Goal: Register for event/course

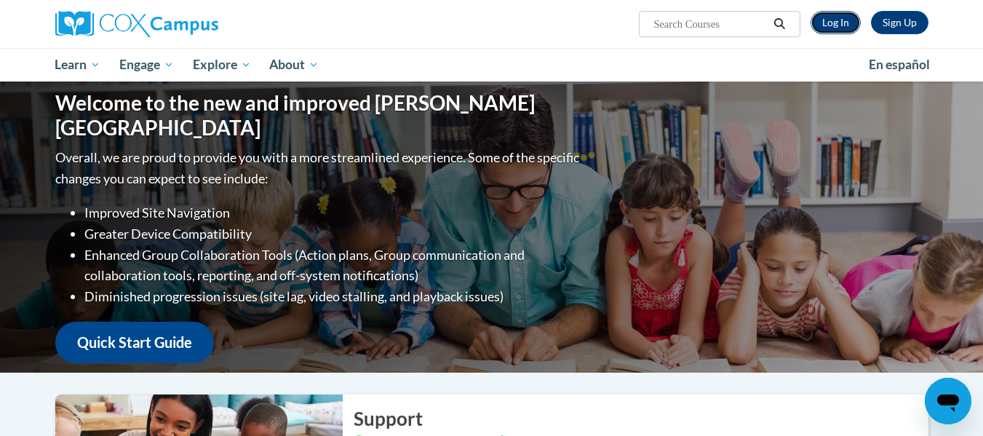
click at [832, 27] on link "Log In" at bounding box center [836, 22] width 50 height 23
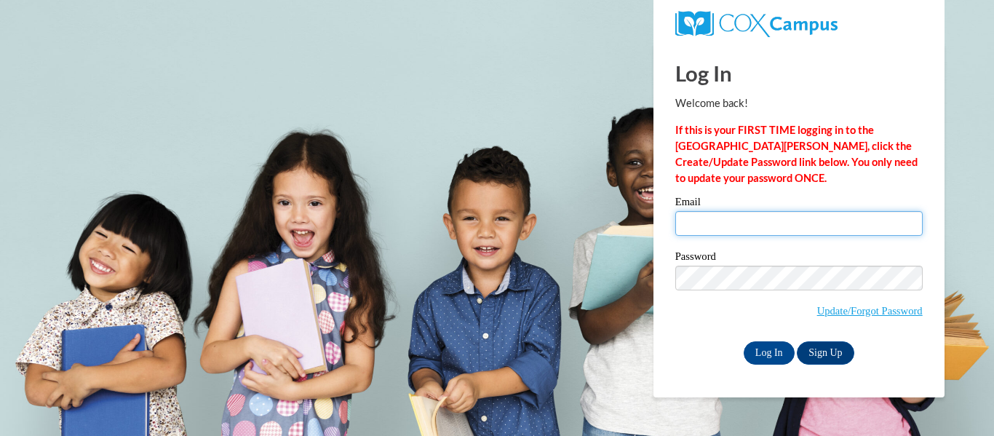
click at [763, 228] on input "Email" at bounding box center [798, 223] width 247 height 25
click at [715, 227] on input "Email" at bounding box center [798, 223] width 247 height 25
type input "kbattisf@kusd.edu"
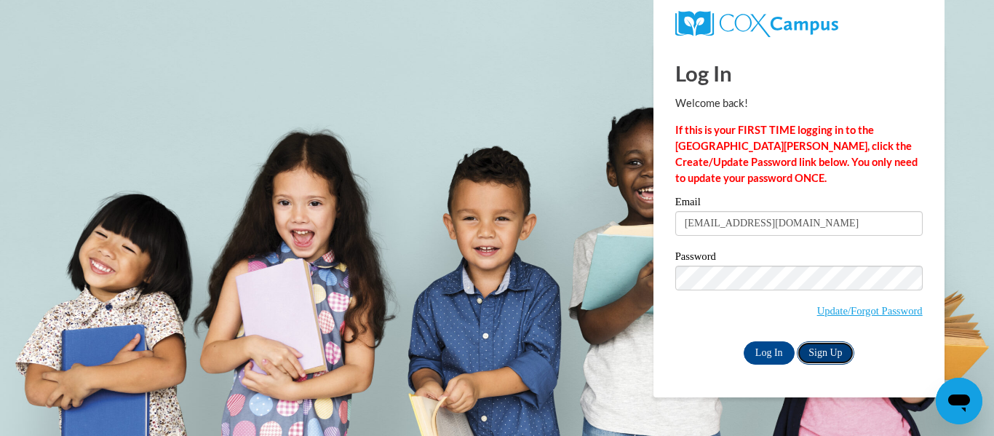
click at [823, 346] on link "Sign Up" at bounding box center [825, 352] width 57 height 23
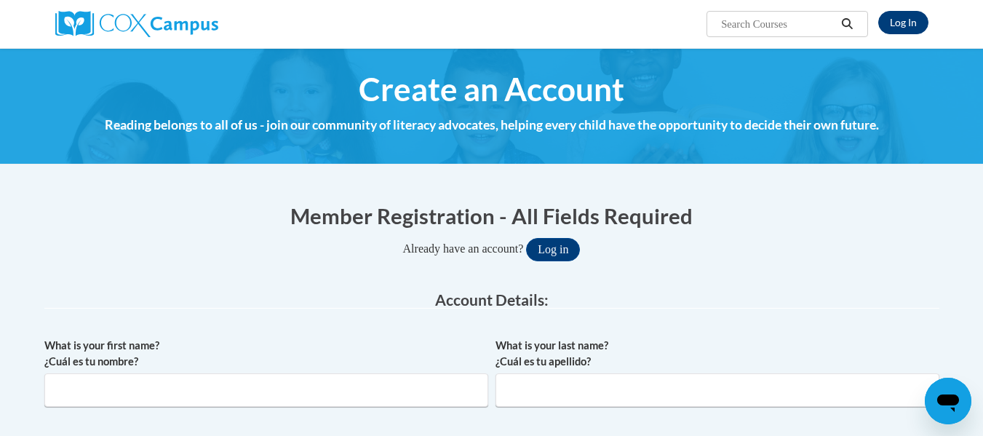
type input "kbattisf@kusd.edu"
click at [897, 25] on link "Log In" at bounding box center [903, 22] width 50 height 23
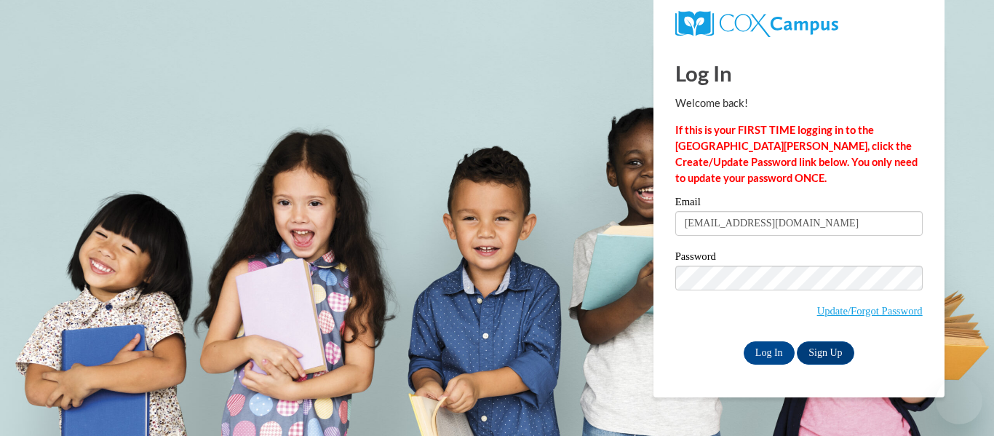
click at [707, 220] on input "[EMAIL_ADDRESS][DOMAIN_NAME]" at bounding box center [798, 223] width 247 height 25
click at [771, 355] on input "Log In" at bounding box center [769, 352] width 51 height 23
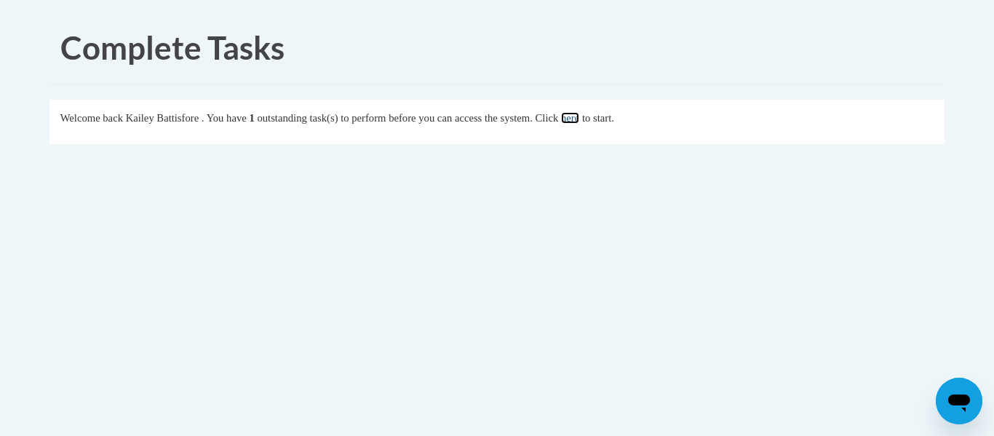
click at [579, 118] on link "here" at bounding box center [570, 118] width 18 height 12
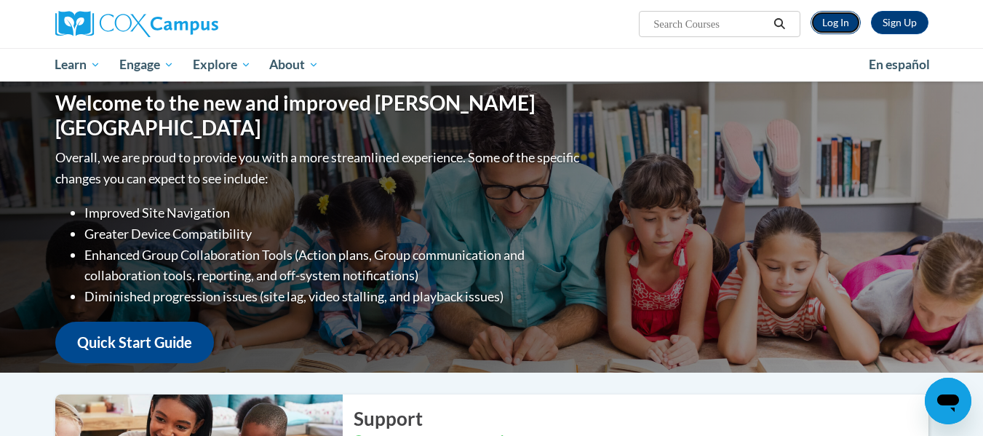
click at [827, 25] on link "Log In" at bounding box center [836, 22] width 50 height 23
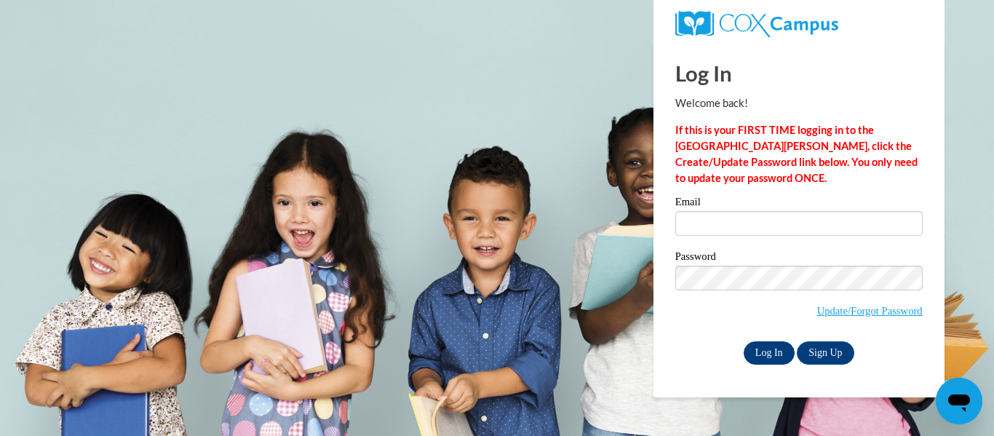
type input "[EMAIL_ADDRESS][DOMAIN_NAME]"
click at [758, 349] on input "Log In" at bounding box center [769, 352] width 51 height 23
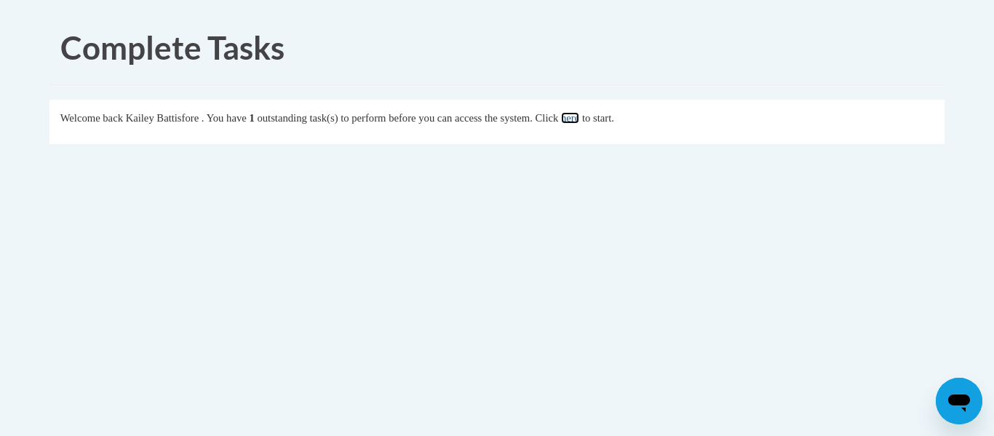
click at [579, 121] on link "here" at bounding box center [570, 118] width 18 height 12
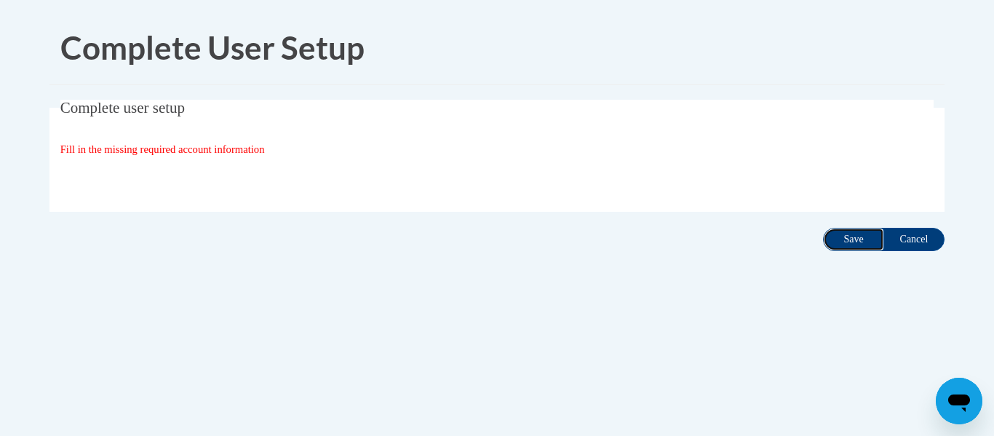
click at [847, 242] on input "Save" at bounding box center [853, 239] width 61 height 23
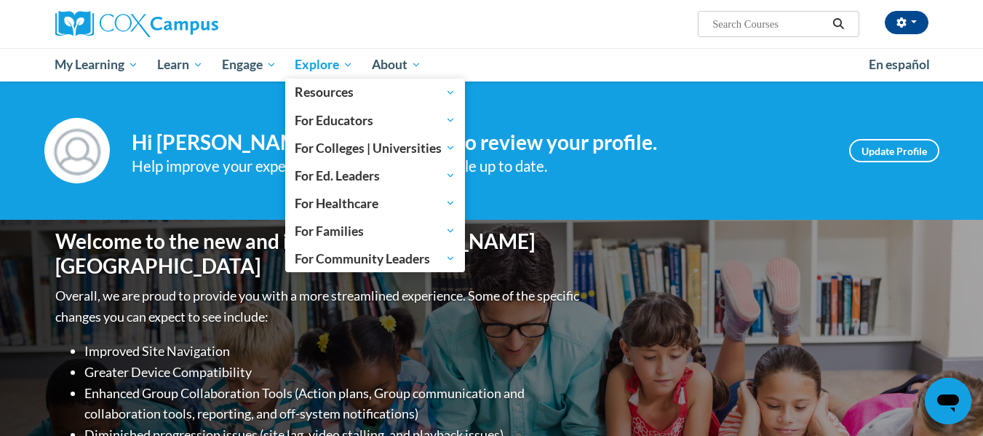
scroll to position [73, 0]
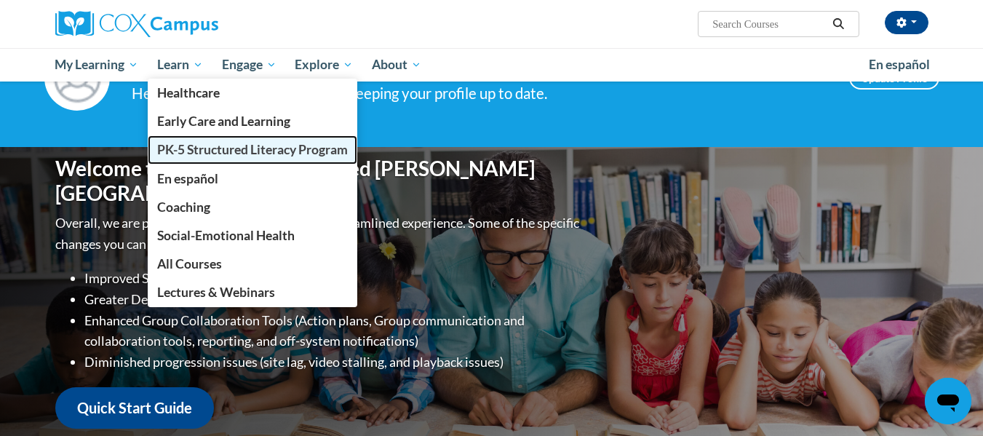
click at [267, 150] on span "PK-5 Structured Literacy Program" at bounding box center [252, 149] width 191 height 15
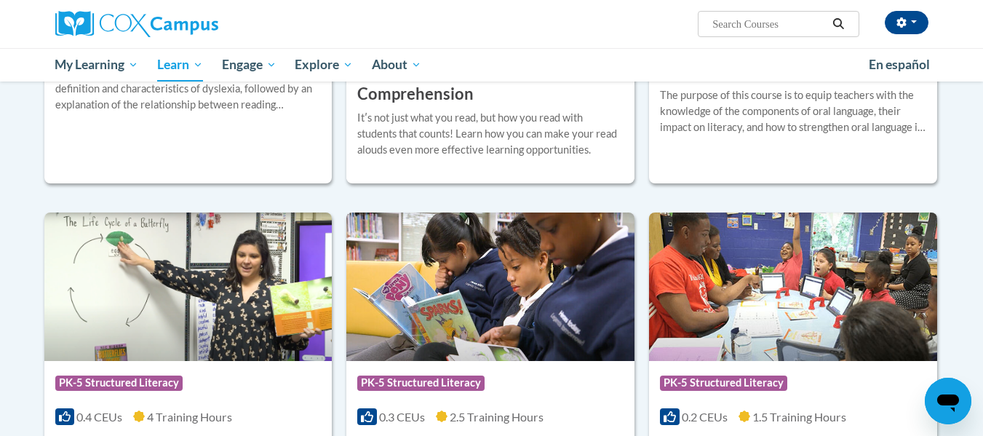
scroll to position [1164, 0]
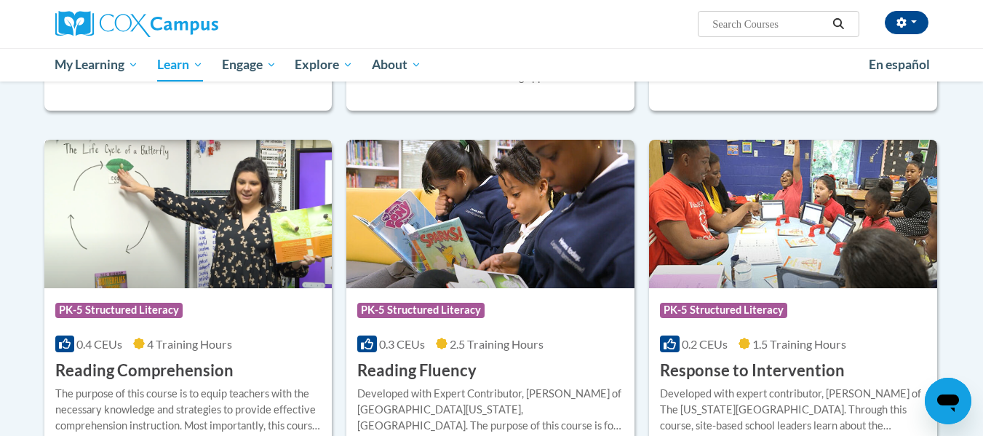
click at [237, 217] on img at bounding box center [188, 214] width 288 height 148
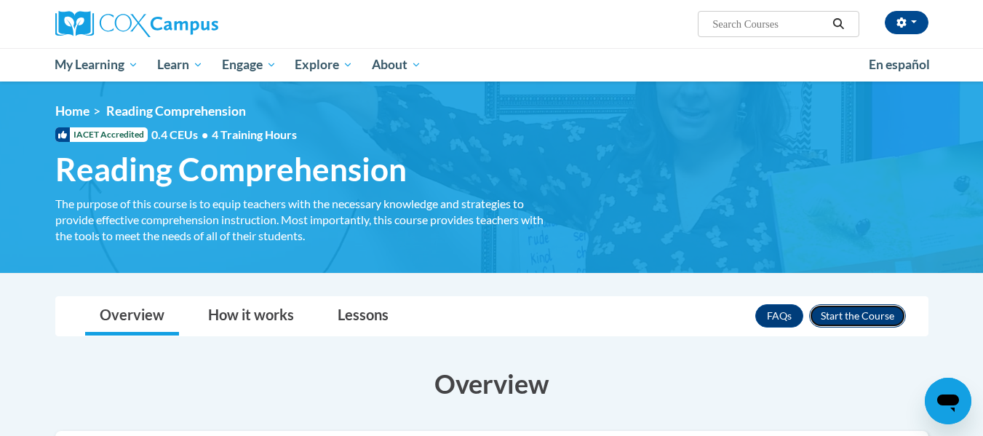
click at [840, 313] on button "Enroll" at bounding box center [857, 315] width 97 height 23
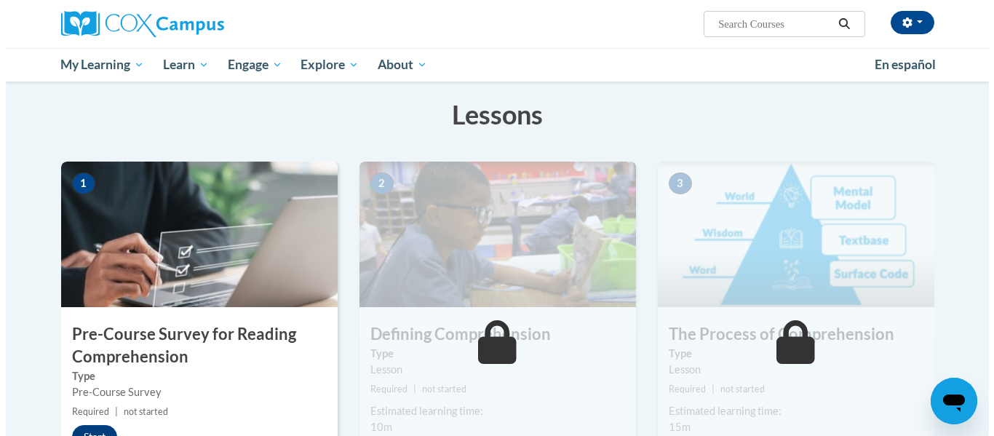
scroll to position [291, 0]
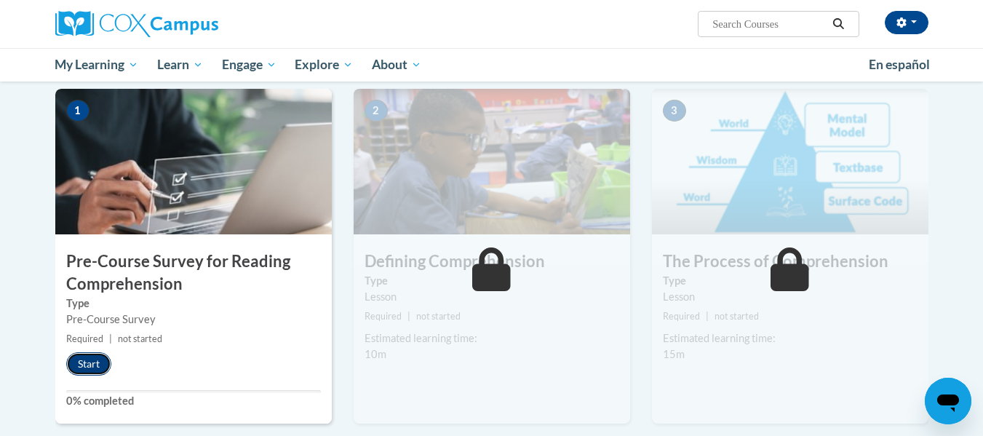
click at [100, 367] on button "Start" at bounding box center [88, 363] width 45 height 23
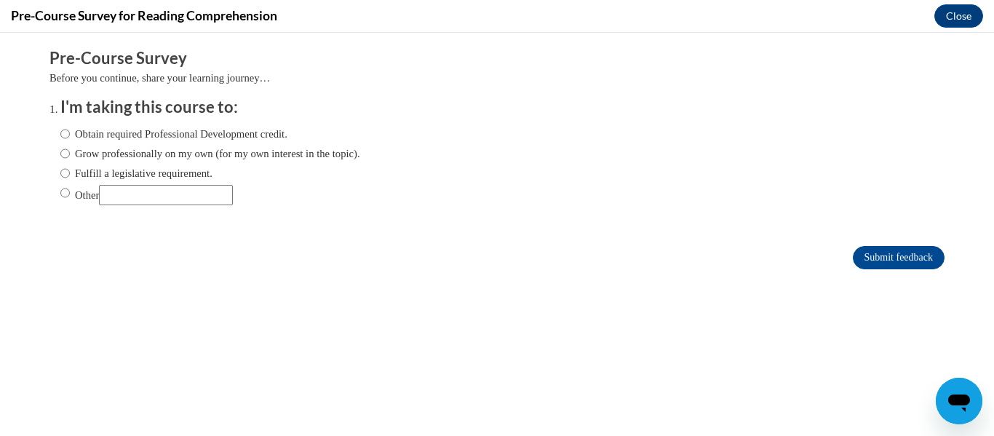
scroll to position [0, 0]
click at [60, 194] on label "Other" at bounding box center [146, 195] width 172 height 20
click at [60, 194] on input "Other" at bounding box center [64, 193] width 9 height 16
radio input "true"
click at [901, 255] on input "Submit feedback" at bounding box center [899, 257] width 92 height 23
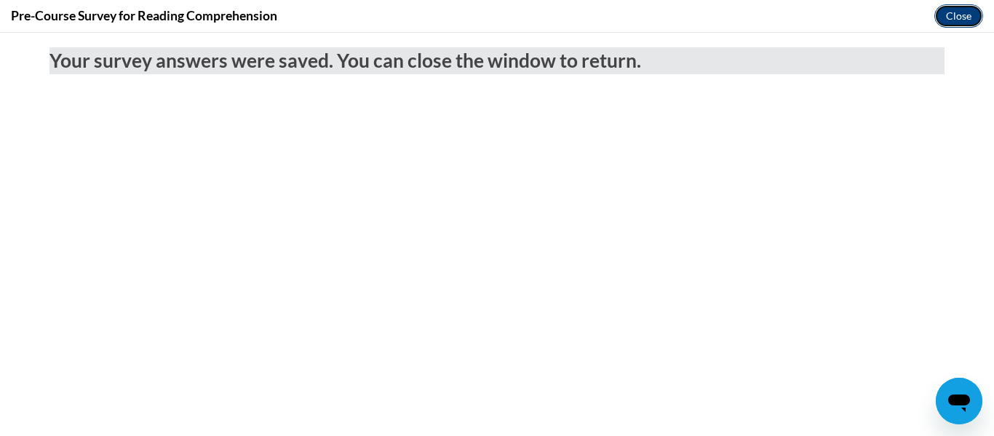
click at [950, 23] on button "Close" at bounding box center [958, 15] width 49 height 23
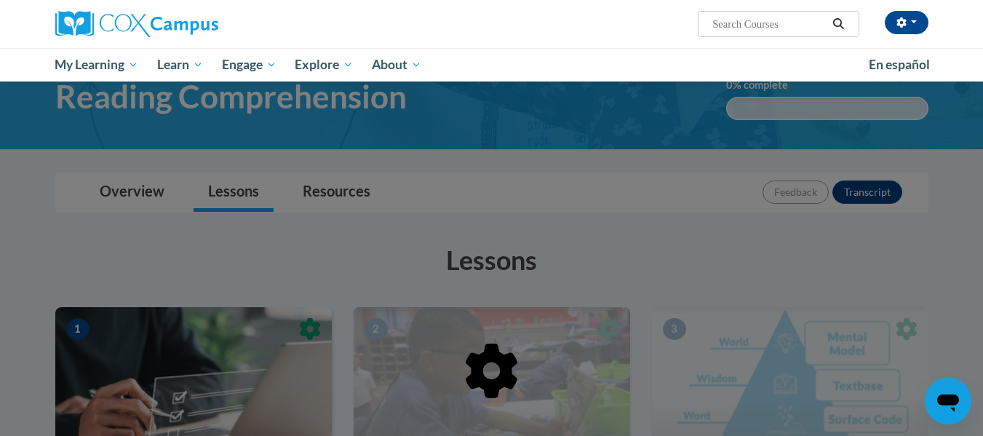
scroll to position [218, 0]
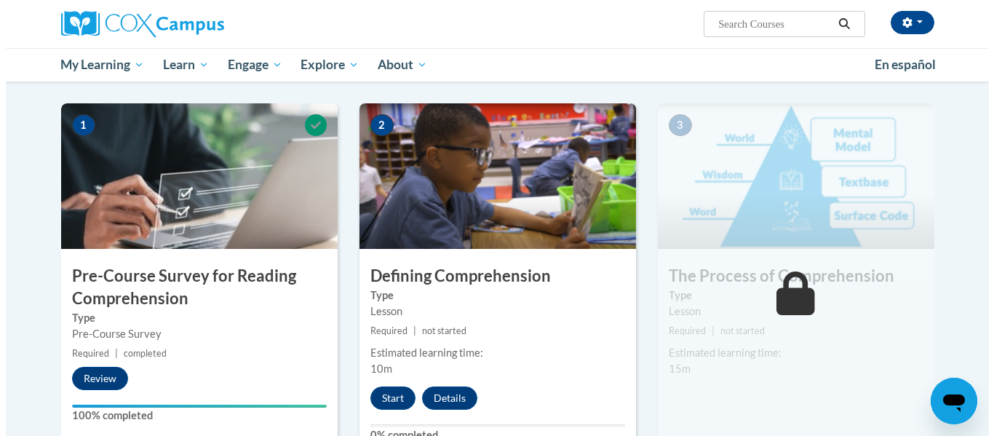
scroll to position [422, 0]
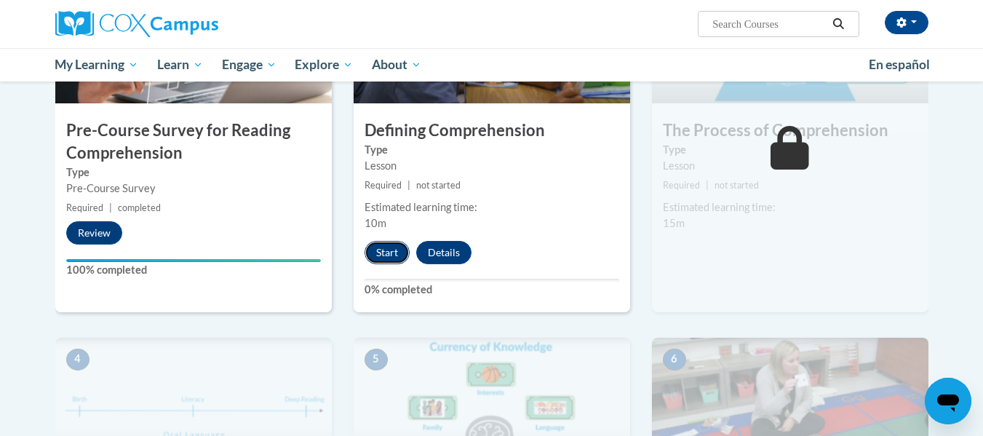
click at [383, 253] on button "Start" at bounding box center [387, 252] width 45 height 23
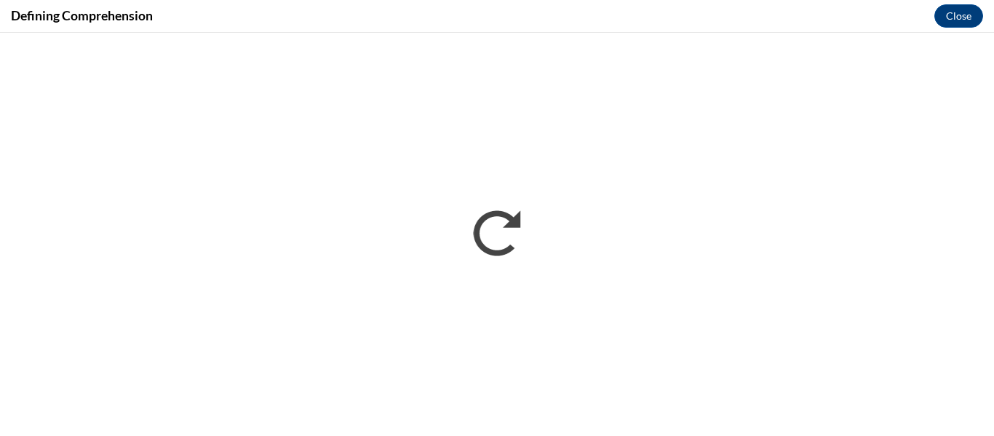
scroll to position [0, 0]
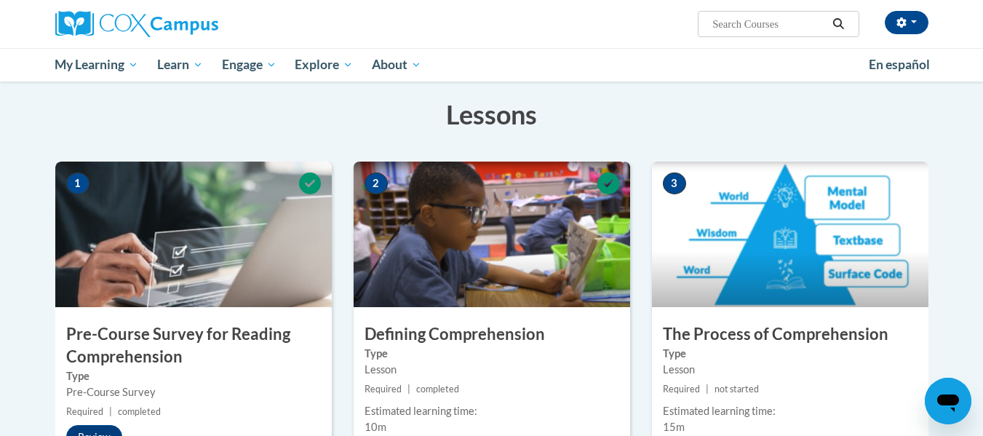
scroll to position [73, 0]
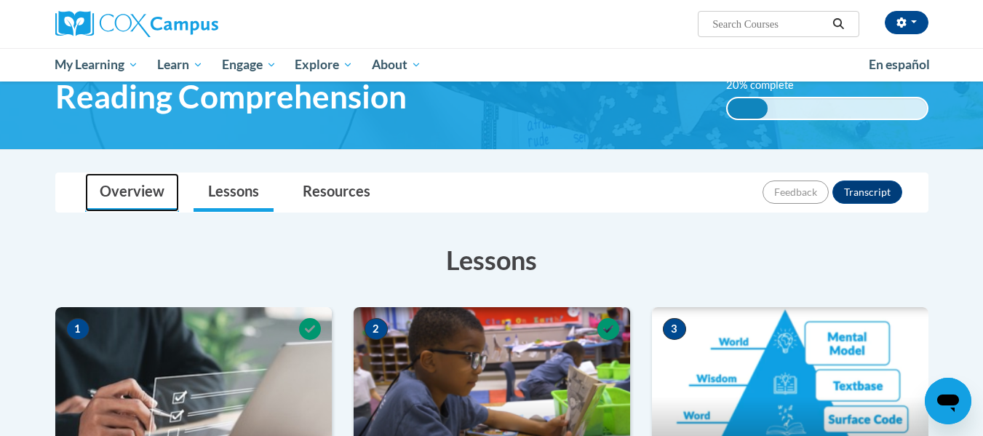
click at [133, 198] on link "Overview" at bounding box center [132, 192] width 94 height 39
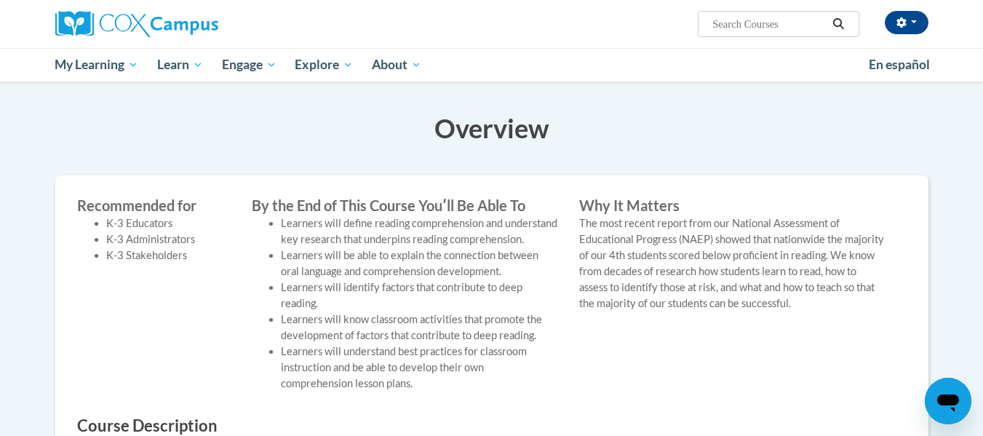
scroll to position [0, 0]
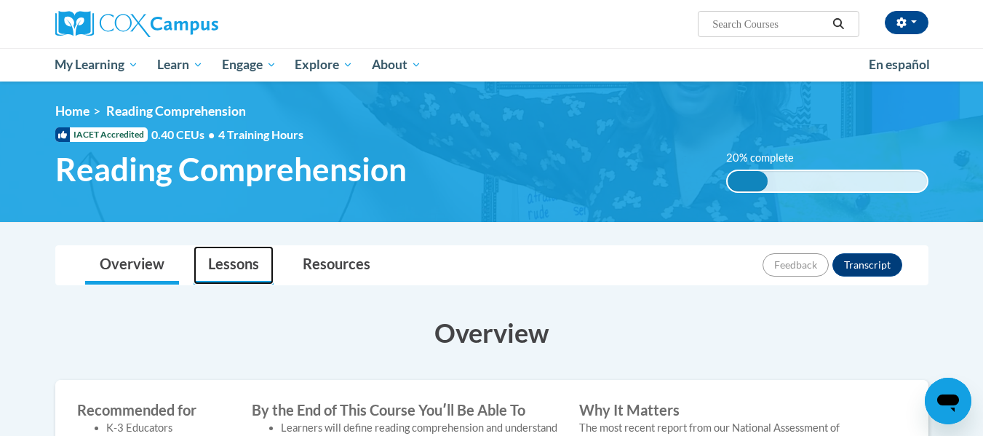
click at [239, 263] on link "Lessons" at bounding box center [234, 265] width 80 height 39
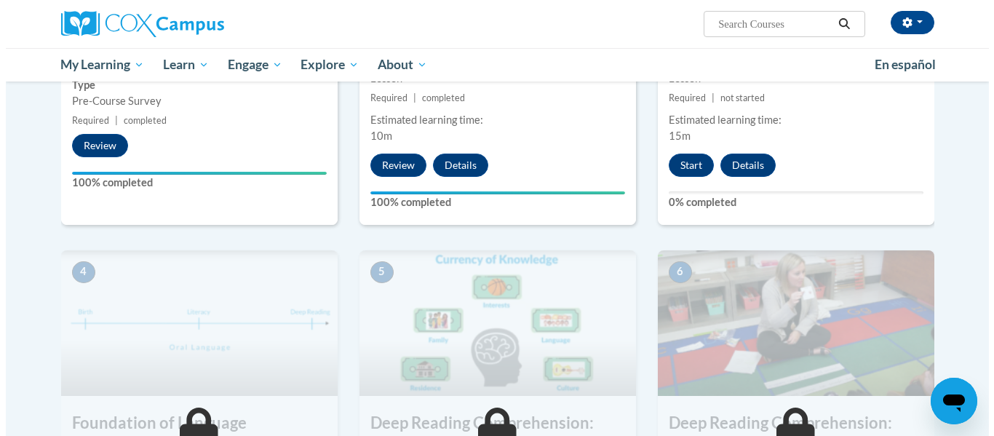
scroll to position [364, 0]
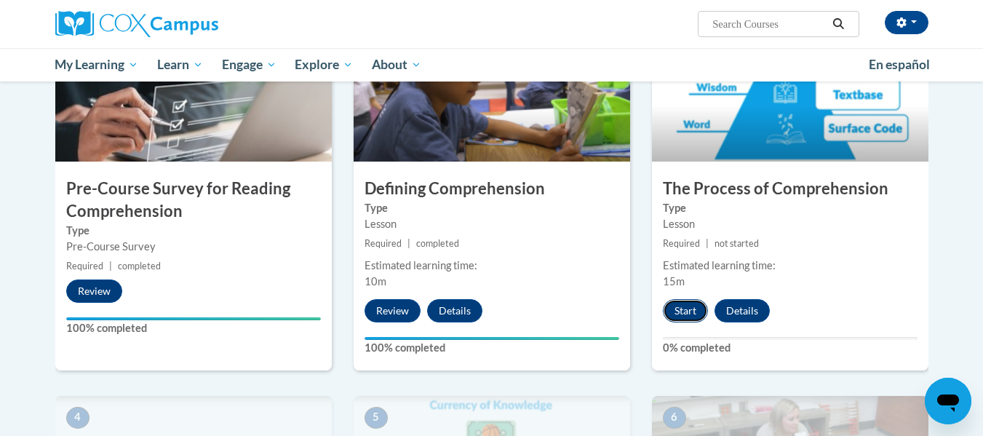
click at [682, 309] on button "Start" at bounding box center [685, 310] width 45 height 23
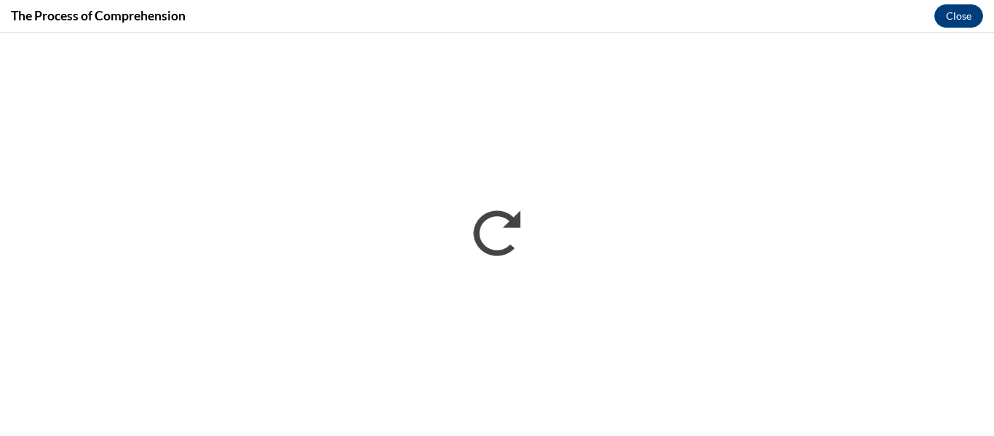
scroll to position [0, 0]
